Goal: Information Seeking & Learning: Find specific page/section

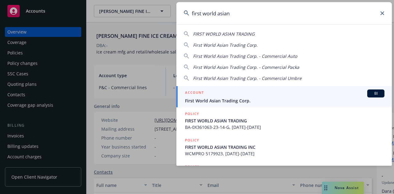
type input "first world asian"
click at [246, 99] on span "First World Asian Trading Corp." at bounding box center [284, 100] width 199 height 6
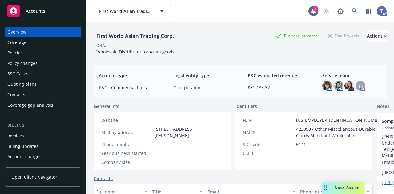
click at [41, 51] on div "Policies" at bounding box center [42, 53] width 71 height 10
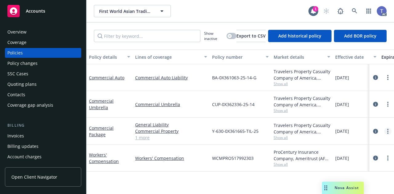
click at [388, 132] on link "more" at bounding box center [387, 131] width 7 height 7
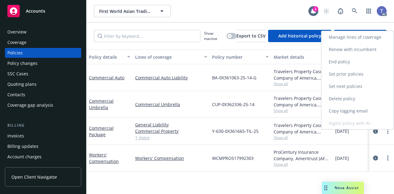
click at [358, 113] on link "Copy logging email" at bounding box center [357, 111] width 72 height 12
